Goal: Transaction & Acquisition: Book appointment/travel/reservation

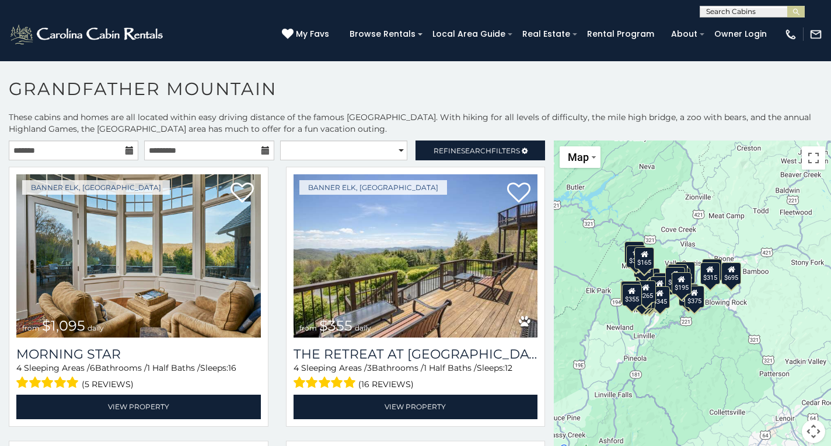
drag, startPoint x: 804, startPoint y: 332, endPoint x: 727, endPoint y: 314, distance: 78.6
click at [727, 314] on div "$1,095 $355 $300 $225 $375 $425 $400 $485 $300 $300 $375 $350 $305 $275 $375 $4…" at bounding box center [691, 299] width 277 height 317
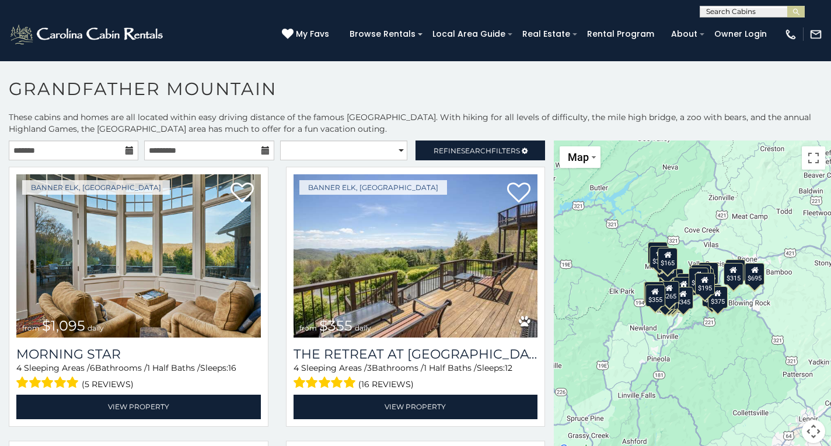
drag, startPoint x: 795, startPoint y: 314, endPoint x: 818, endPoint y: 314, distance: 22.8
click at [818, 314] on div "$1,095 $355 $300 $225 $375 $425 $400 $485 $300 $300 $375 $350 $305 $275 $375 $4…" at bounding box center [691, 299] width 277 height 317
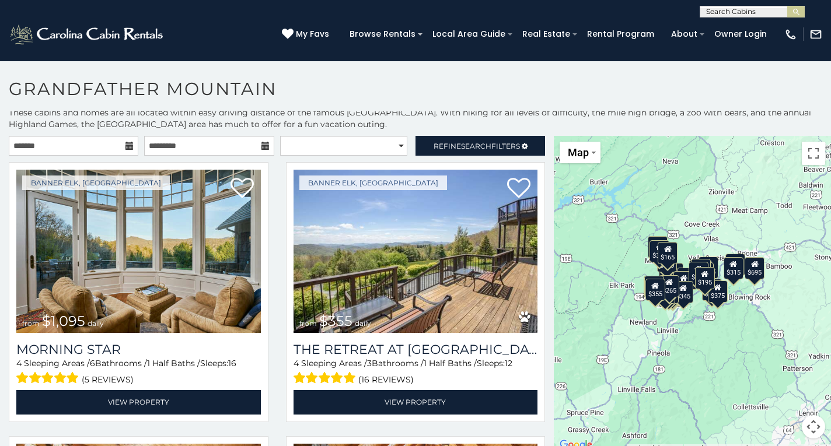
click at [735, 333] on div "$1,095 $355 $300 $225 $375 $425 $400 $485 $300 $300 $375 $350 $305 $275 $375 $4…" at bounding box center [691, 294] width 277 height 317
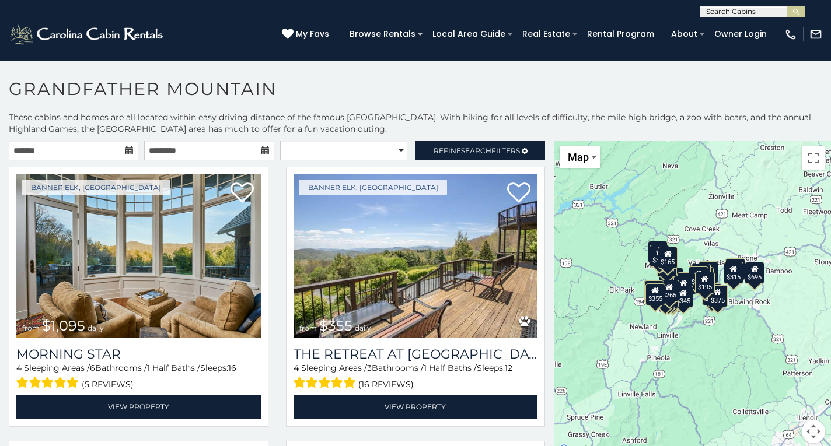
click at [702, 286] on div "$195" at bounding box center [704, 282] width 20 height 22
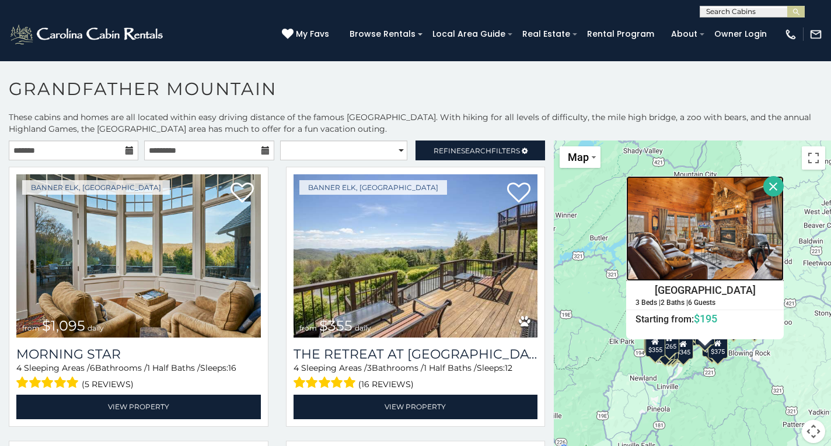
click at [710, 277] on img at bounding box center [704, 228] width 157 height 105
click at [593, 310] on div "$1,095 $355 $300 $225 $375 $425 $400 $485 $300 $300 $375 $350 $305 $275 $375 $4…" at bounding box center [691, 299] width 277 height 317
click at [768, 183] on button "Close" at bounding box center [773, 186] width 20 height 20
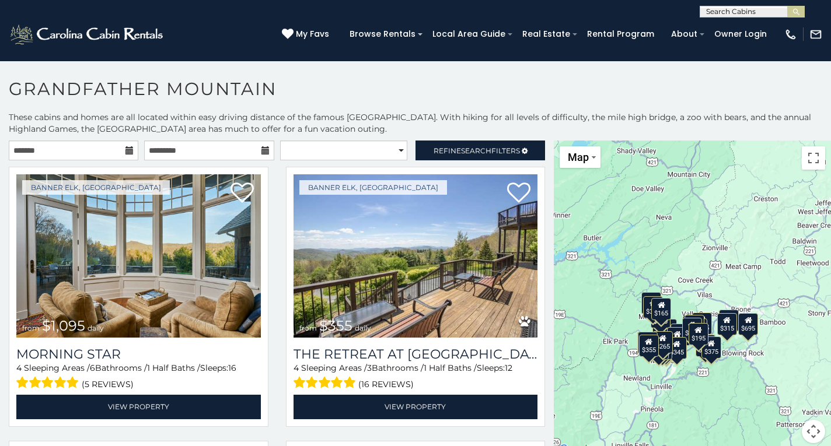
drag, startPoint x: 734, startPoint y: 378, endPoint x: 727, endPoint y: 378, distance: 7.6
click at [721, 371] on div "$1,095 $355 $300 $225 $375 $425 $400 $485 $300 $300 $375 $350 $305 $275 $375 $4…" at bounding box center [691, 299] width 277 height 317
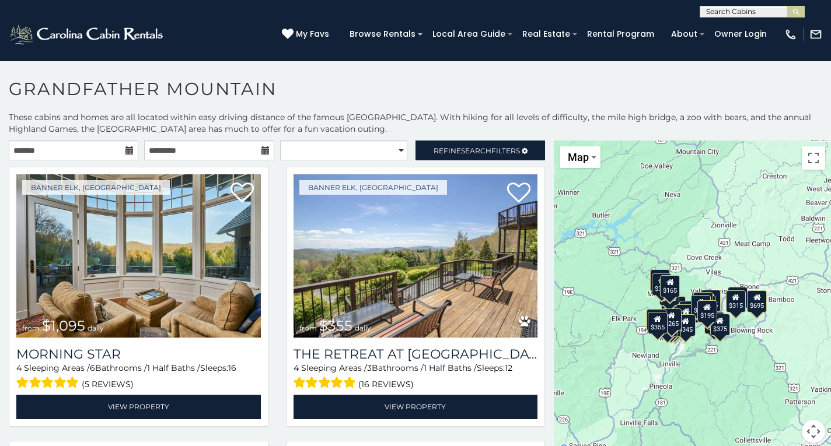
drag, startPoint x: 691, startPoint y: 395, endPoint x: 704, endPoint y: 372, distance: 26.6
click at [704, 372] on div "$1,095 $355 $300 $225 $375 $425 $400 $485 $300 $300 $375 $350 $305 $275 $375 $4…" at bounding box center [691, 299] width 277 height 317
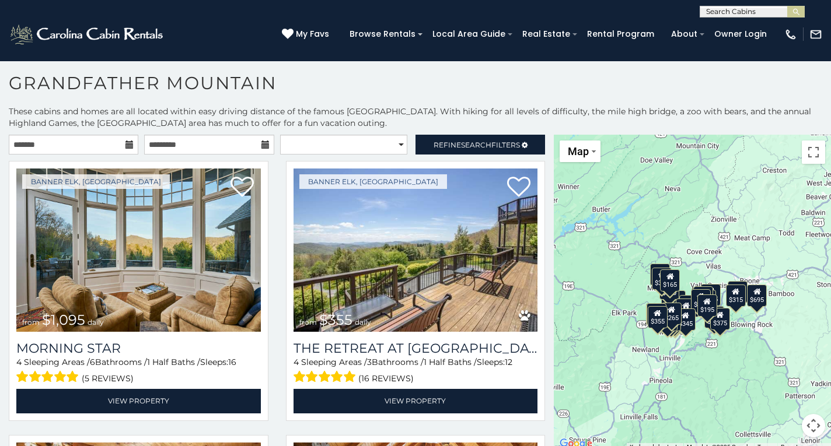
click at [808, 425] on button "Map camera controls" at bounding box center [812, 425] width 23 height 23
click at [779, 371] on button "Zoom in" at bounding box center [783, 367] width 23 height 23
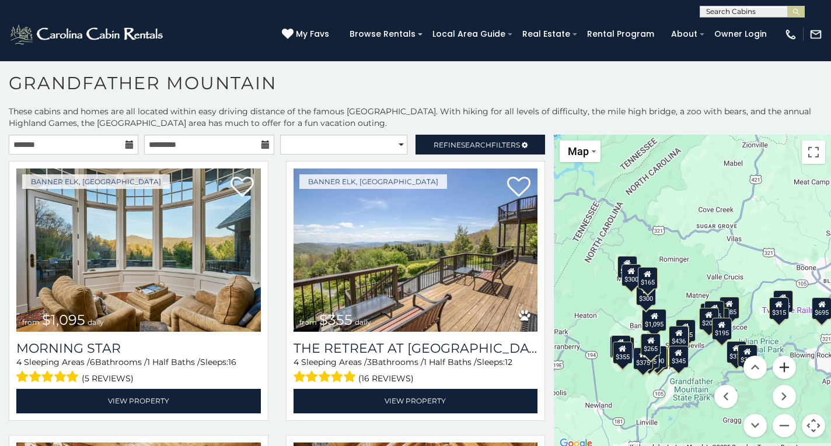
click at [779, 371] on button "Zoom in" at bounding box center [783, 367] width 23 height 23
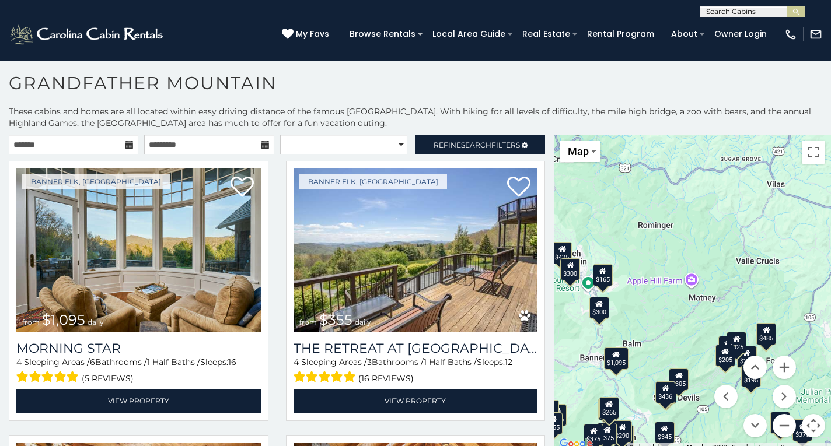
drag, startPoint x: 719, startPoint y: 420, endPoint x: 719, endPoint y: 372, distance: 48.4
click at [719, 372] on menu at bounding box center [755, 397] width 82 height 82
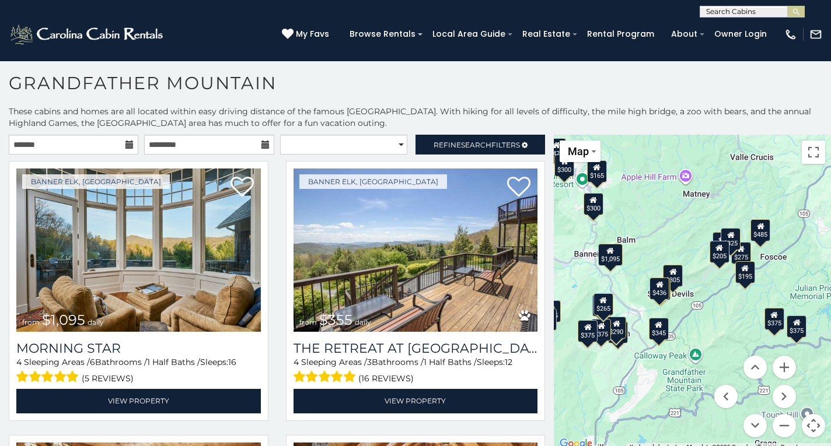
drag, startPoint x: 670, startPoint y: 324, endPoint x: 665, endPoint y: 219, distance: 105.1
click at [665, 219] on div "$1,095 $355 $300 $225 $375 $425 $400 $485 $300 $300 $375 $350 $305 $275 $375 $4…" at bounding box center [691, 293] width 277 height 317
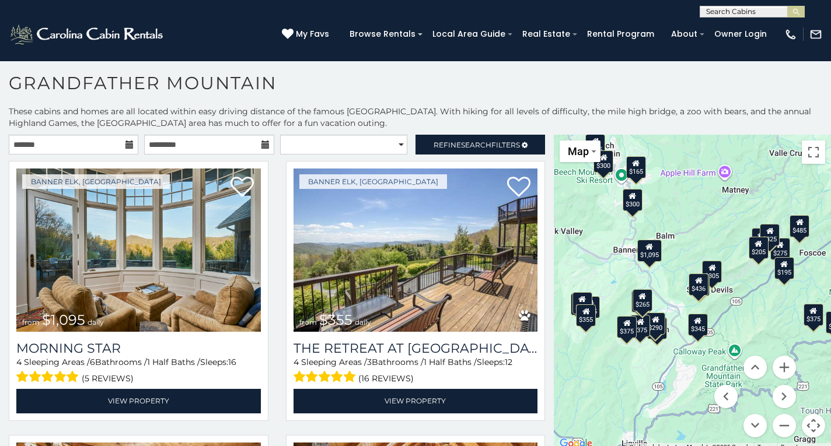
drag, startPoint x: 658, startPoint y: 240, endPoint x: 699, endPoint y: 235, distance: 41.1
click at [698, 236] on div "$1,095 $355 $300 $225 $375 $425 $400 $485 $300 $300 $375 $350 $305 $275 $375 $4…" at bounding box center [691, 293] width 277 height 317
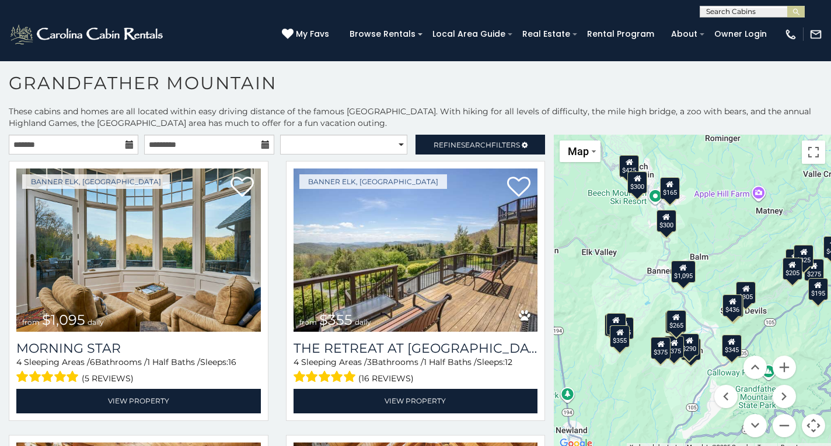
drag, startPoint x: 688, startPoint y: 234, endPoint x: 723, endPoint y: 255, distance: 41.1
click at [723, 255] on div "$1,095 $355 $300 $225 $375 $425 $400 $485 $300 $300 $375 $350 $305 $275 $375 $4…" at bounding box center [691, 293] width 277 height 317
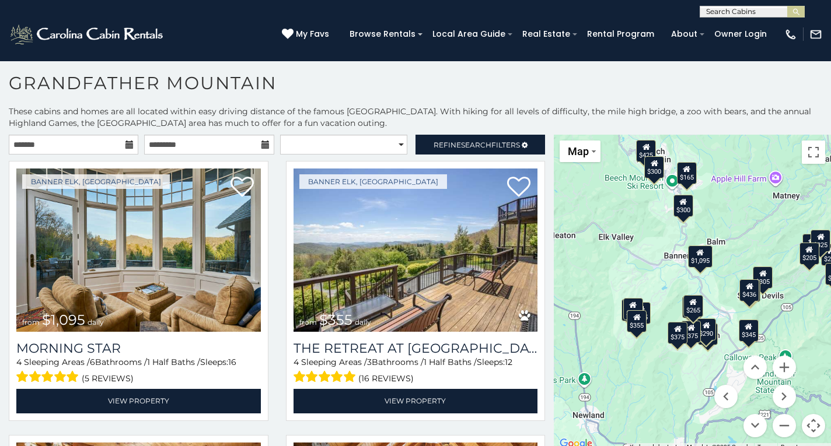
drag, startPoint x: 716, startPoint y: 284, endPoint x: 734, endPoint y: 268, distance: 24.0
click at [734, 268] on div "$1,095 $355 $300 $225 $375 $425 $400 $485 $300 $300 $375 $350 $305 $275 $375 $4…" at bounding box center [691, 293] width 277 height 317
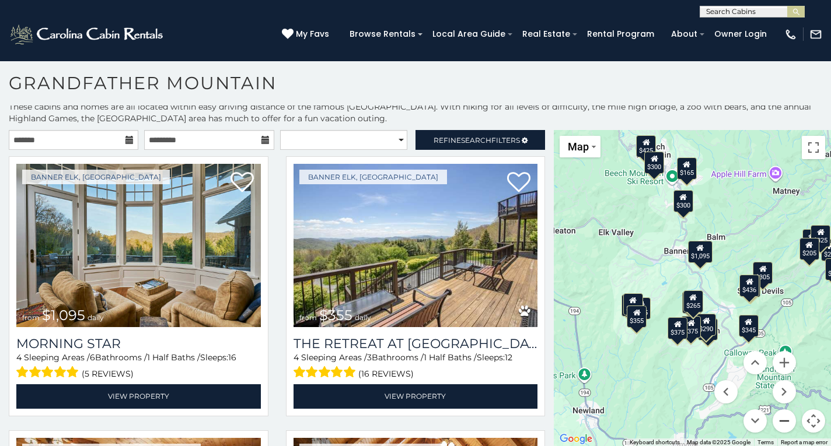
click at [781, 423] on button "Zoom out" at bounding box center [783, 420] width 23 height 23
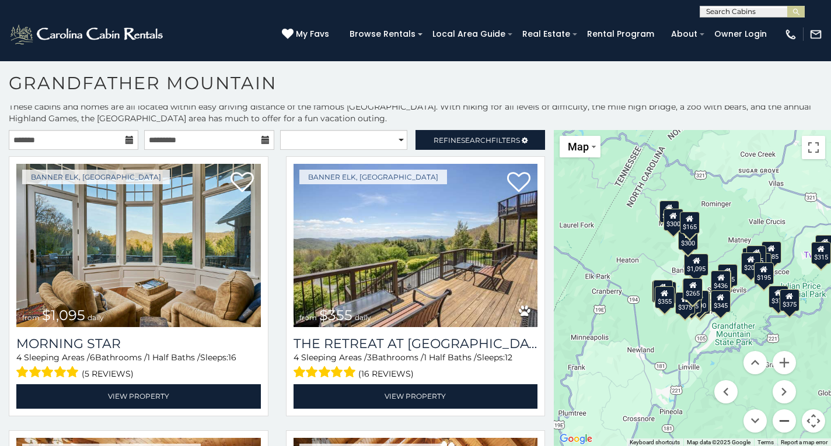
click at [781, 423] on button "Zoom out" at bounding box center [783, 420] width 23 height 23
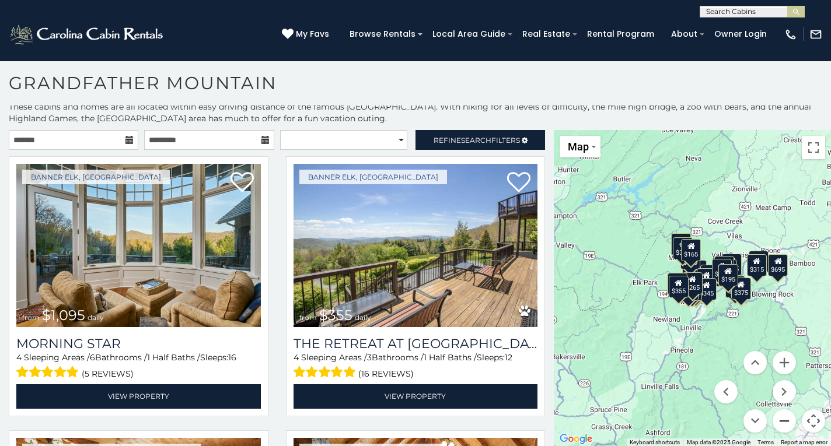
click at [781, 423] on button "Zoom out" at bounding box center [783, 420] width 23 height 23
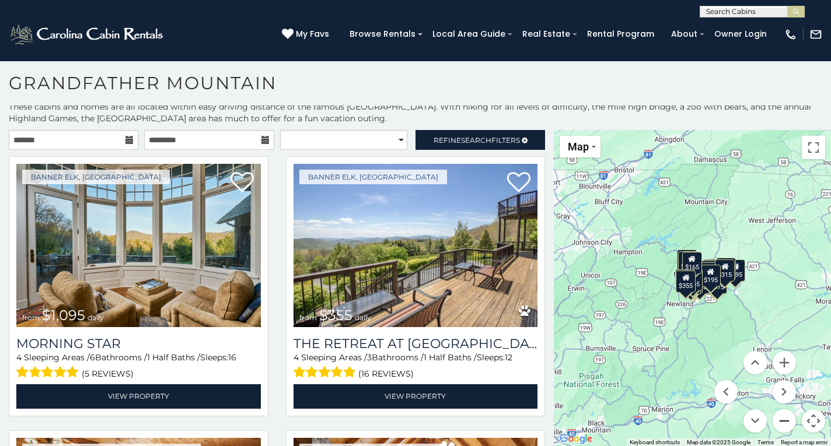
click at [781, 423] on button "Zoom out" at bounding box center [783, 420] width 23 height 23
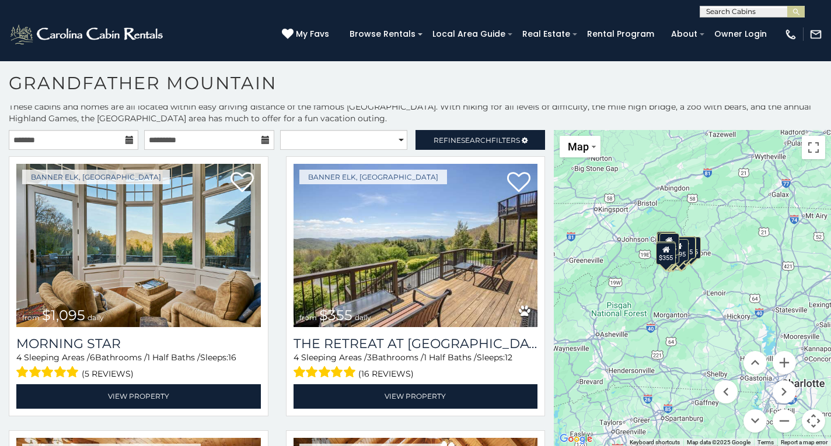
drag, startPoint x: 702, startPoint y: 328, endPoint x: 687, endPoint y: 304, distance: 28.3
click at [687, 304] on div "$1,095 $355 $300 $225 $375 $425 $400 $485 $300 $300 $375 $350 $305 $275 $375 $4…" at bounding box center [691, 288] width 277 height 317
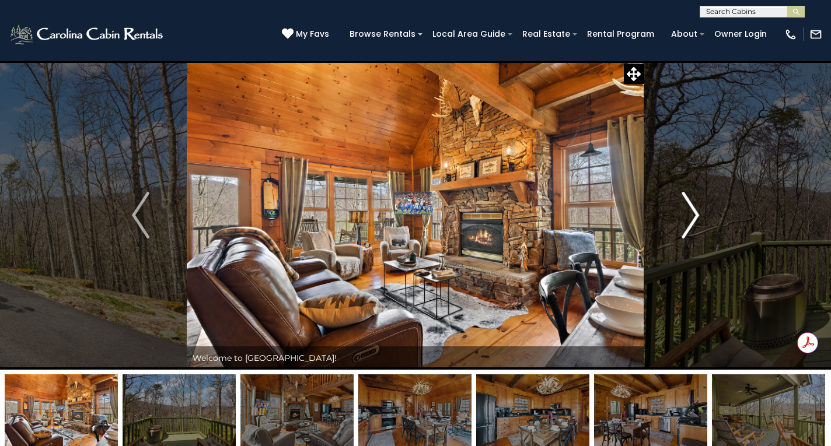
click at [691, 222] on img "Next" at bounding box center [689, 215] width 17 height 47
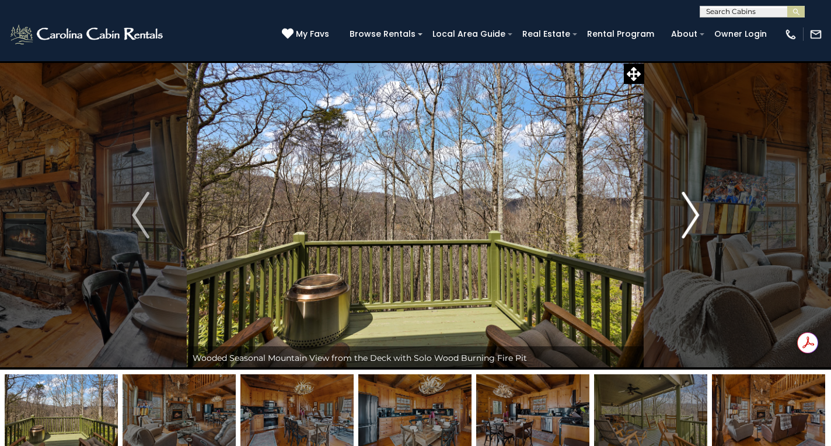
click at [693, 221] on img "Next" at bounding box center [689, 215] width 17 height 47
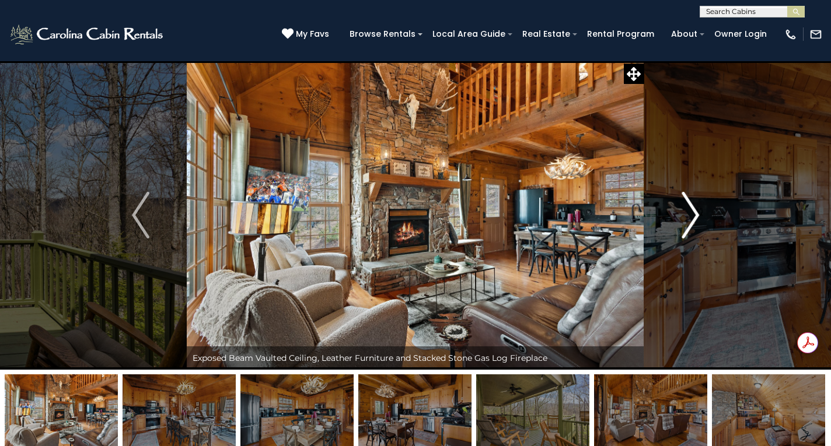
click at [692, 220] on img "Next" at bounding box center [689, 215] width 17 height 47
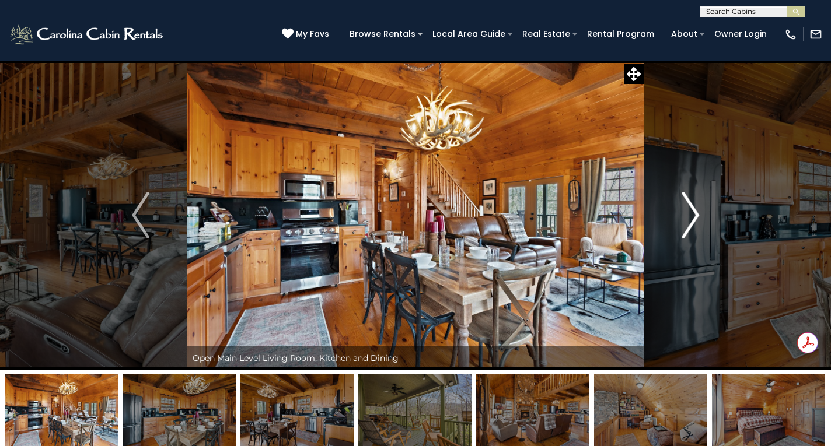
click at [692, 220] on img "Next" at bounding box center [689, 215] width 17 height 47
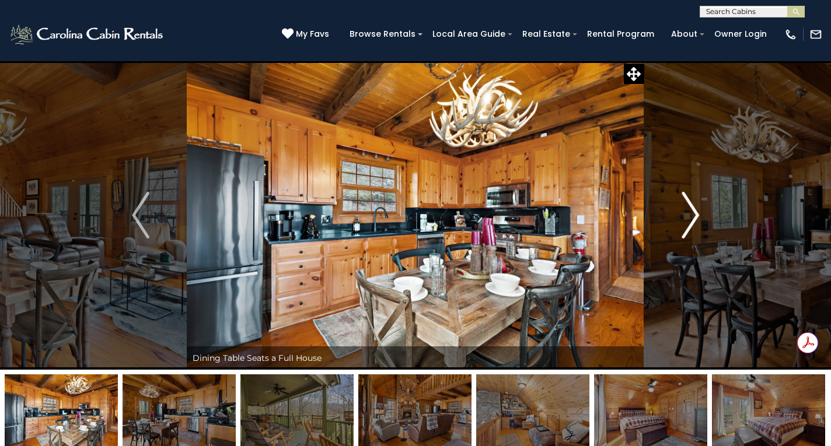
click at [692, 220] on img "Next" at bounding box center [689, 215] width 17 height 47
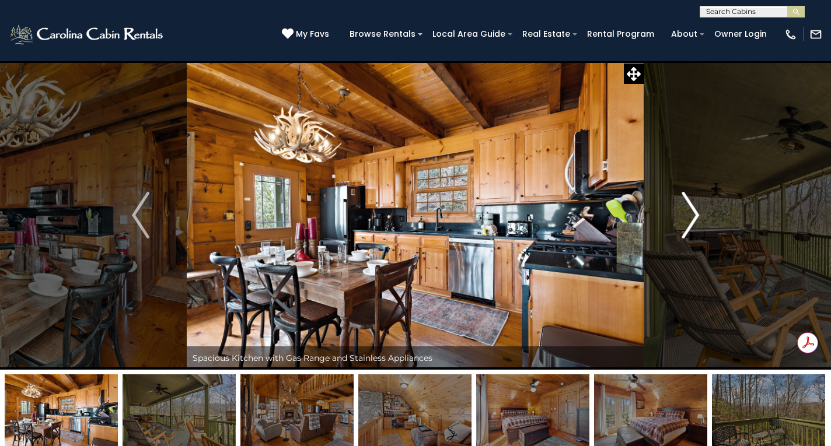
click at [692, 220] on img "Next" at bounding box center [689, 215] width 17 height 47
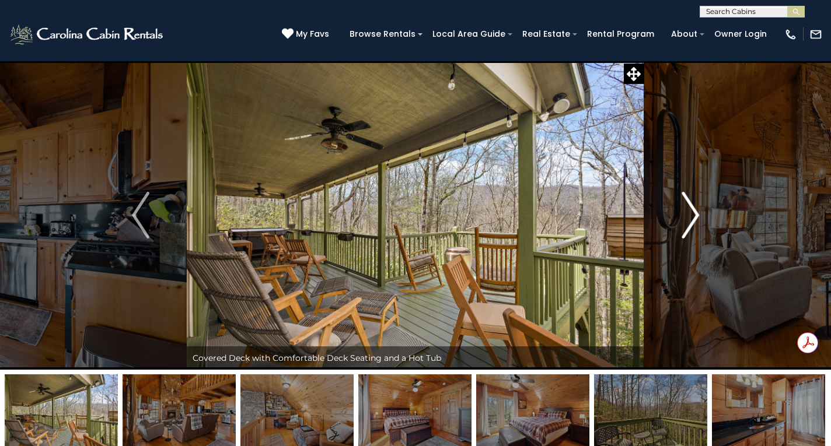
click at [692, 220] on img "Next" at bounding box center [689, 215] width 17 height 47
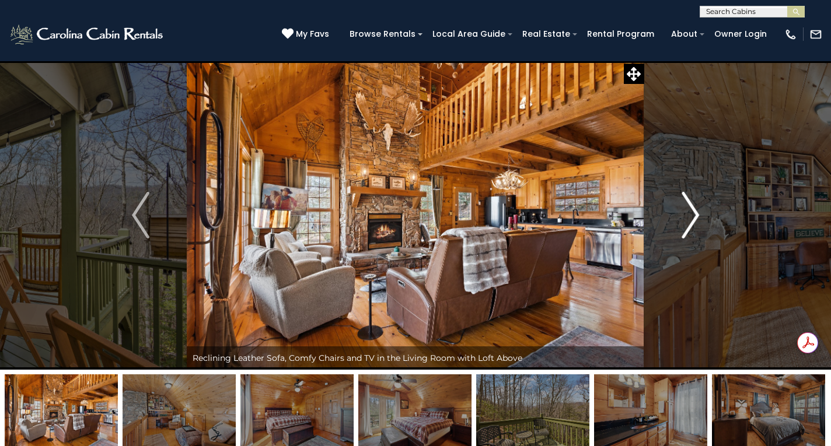
click at [692, 220] on img "Next" at bounding box center [689, 215] width 17 height 47
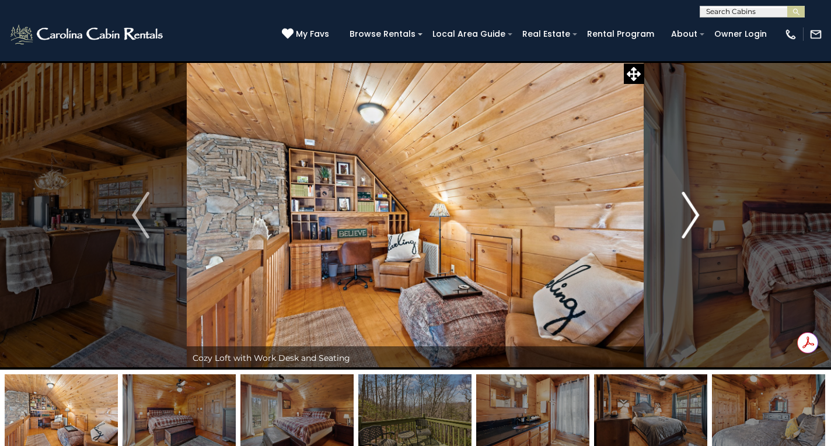
click at [692, 220] on img "Next" at bounding box center [689, 215] width 17 height 47
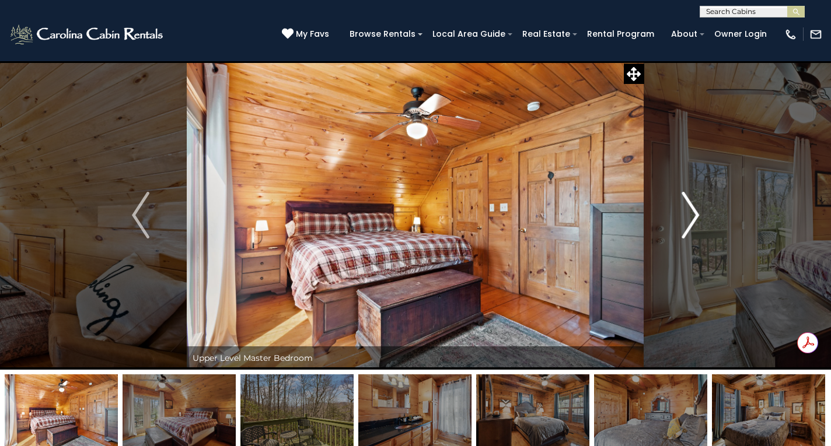
click at [692, 220] on img "Next" at bounding box center [689, 215] width 17 height 47
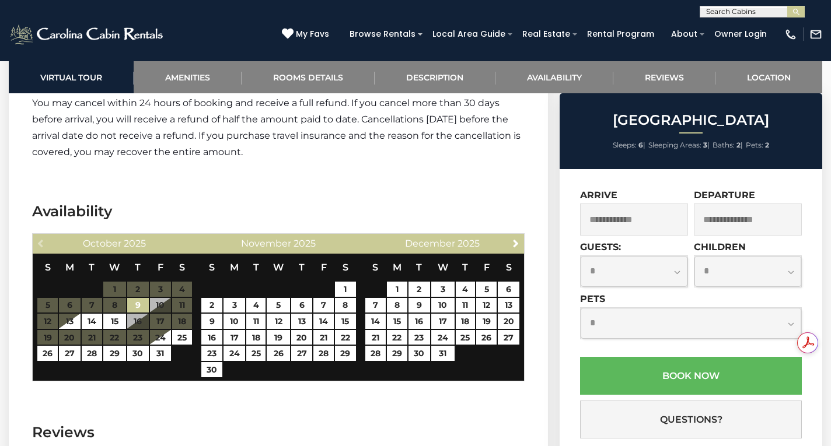
scroll to position [1905, 0]
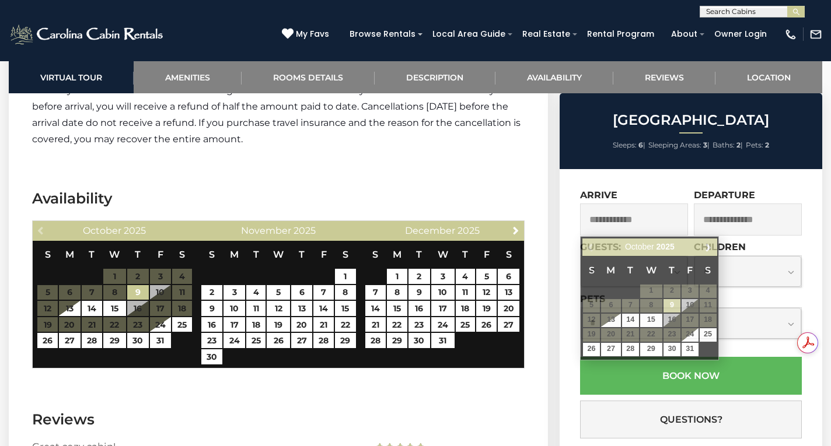
click at [650, 223] on input "text" at bounding box center [634, 220] width 108 height 32
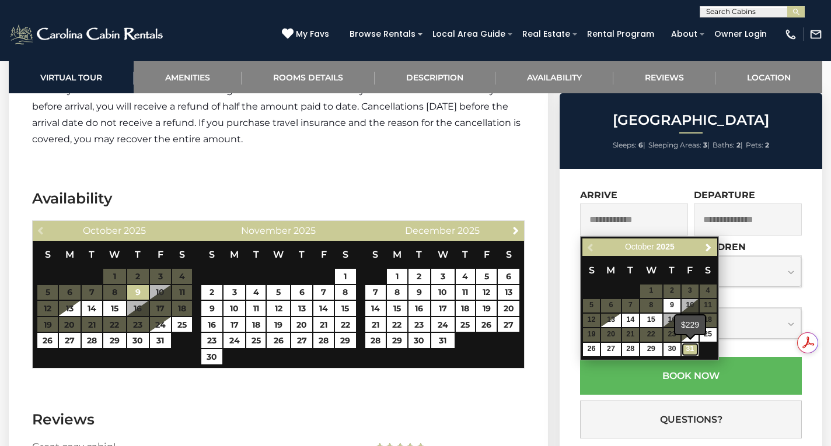
click at [689, 352] on link "31" at bounding box center [689, 349] width 17 height 13
type input "**********"
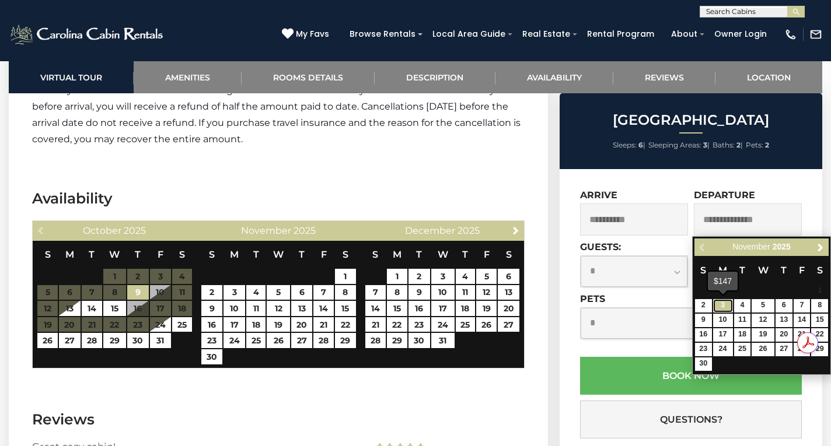
click at [721, 304] on link "3" at bounding box center [723, 305] width 20 height 13
type input "**********"
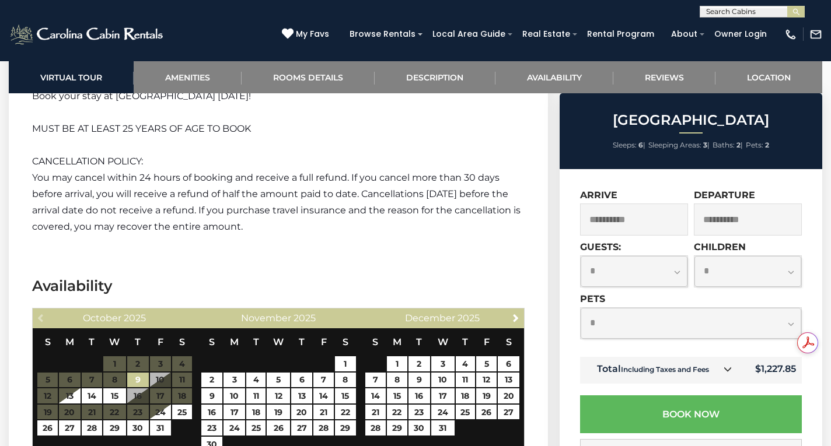
scroll to position [1808, 0]
